Goal: Information Seeking & Learning: Compare options

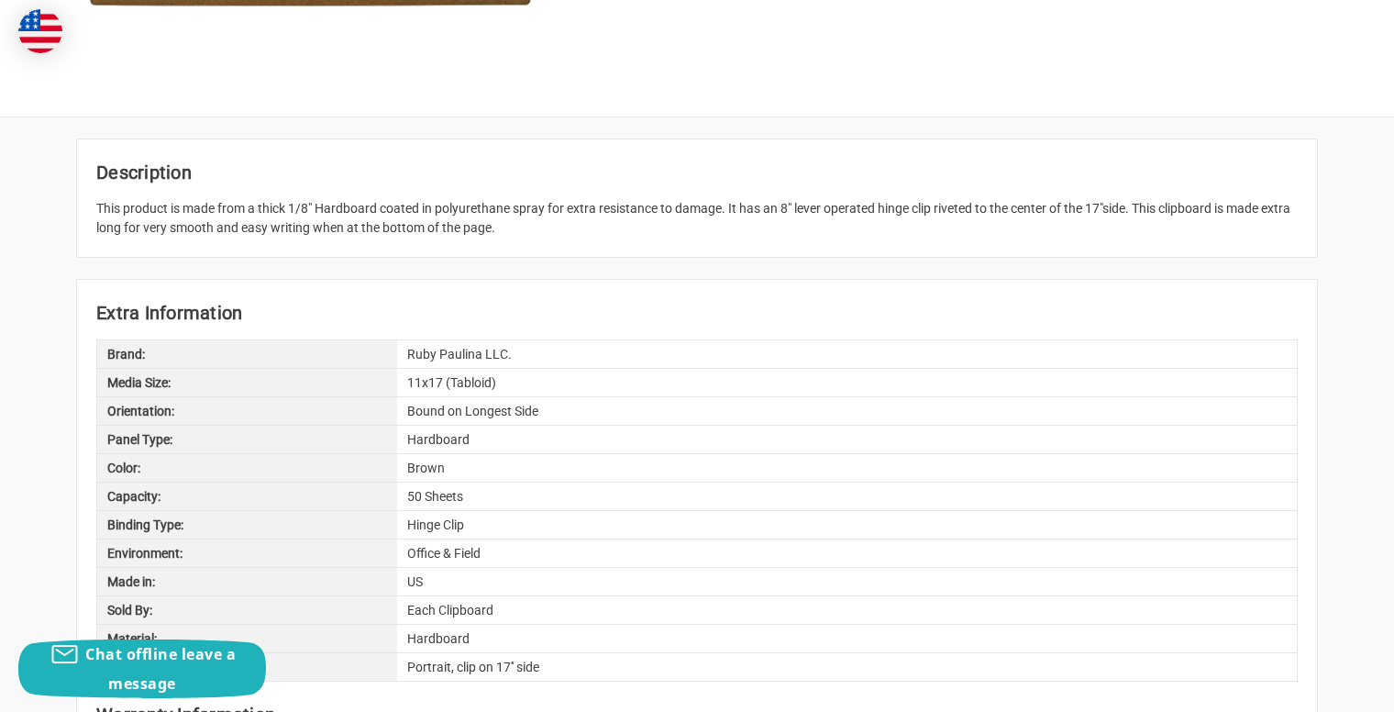
scroll to position [1423, 0]
